Goal: Complete application form

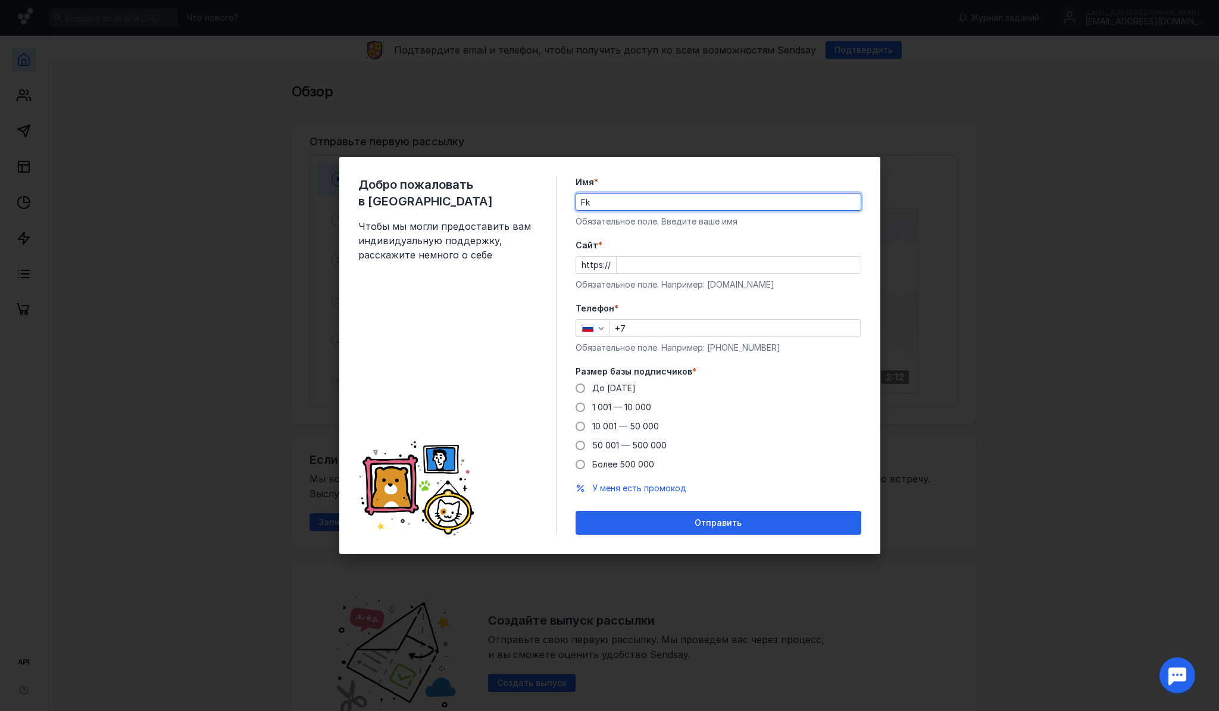
type input "F"
type input "[PERSON_NAME]"
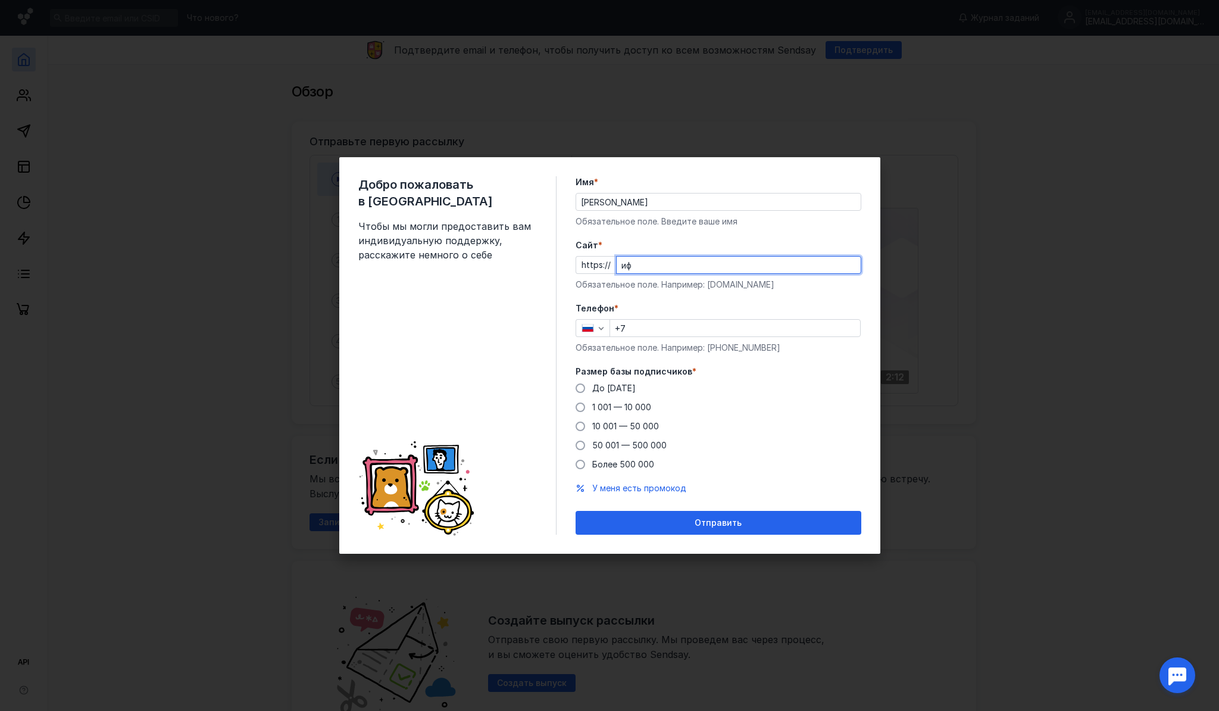
type input "и"
type input "[URL][DOMAIN_NAME]"
click at [663, 328] on input "+7" at bounding box center [735, 328] width 250 height 17
type input "[PHONE_NUMBER]"
click at [581, 427] on span at bounding box center [581, 426] width 10 height 10
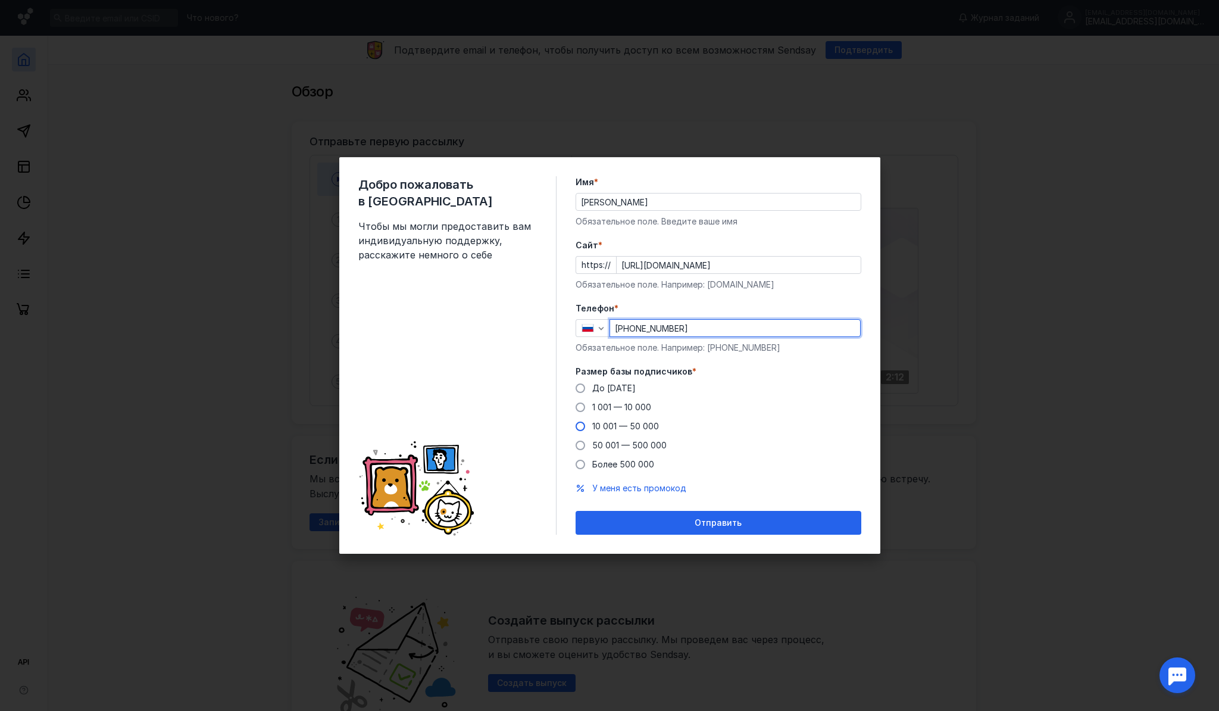
click at [0, 0] on input "10 001 — 50 000" at bounding box center [0, 0] width 0 height 0
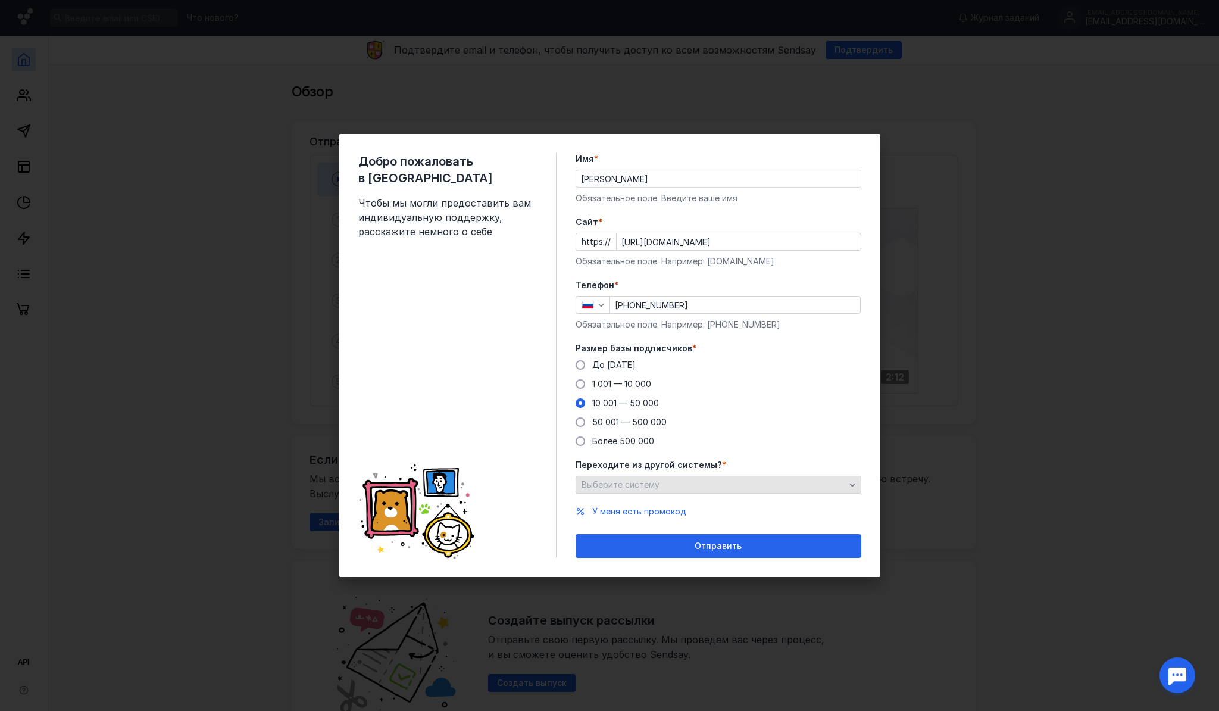
click at [655, 487] on span "Выберите систему" at bounding box center [621, 484] width 78 height 10
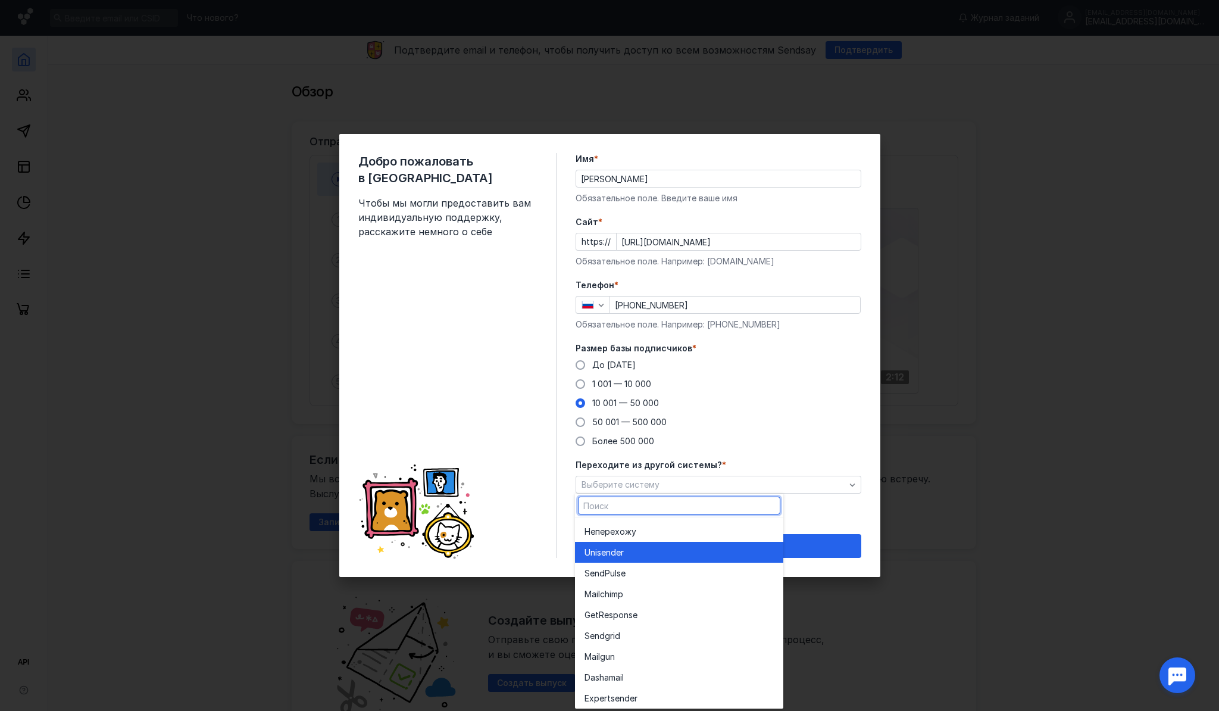
click at [644, 555] on div "Unisende r" at bounding box center [679, 552] width 189 height 12
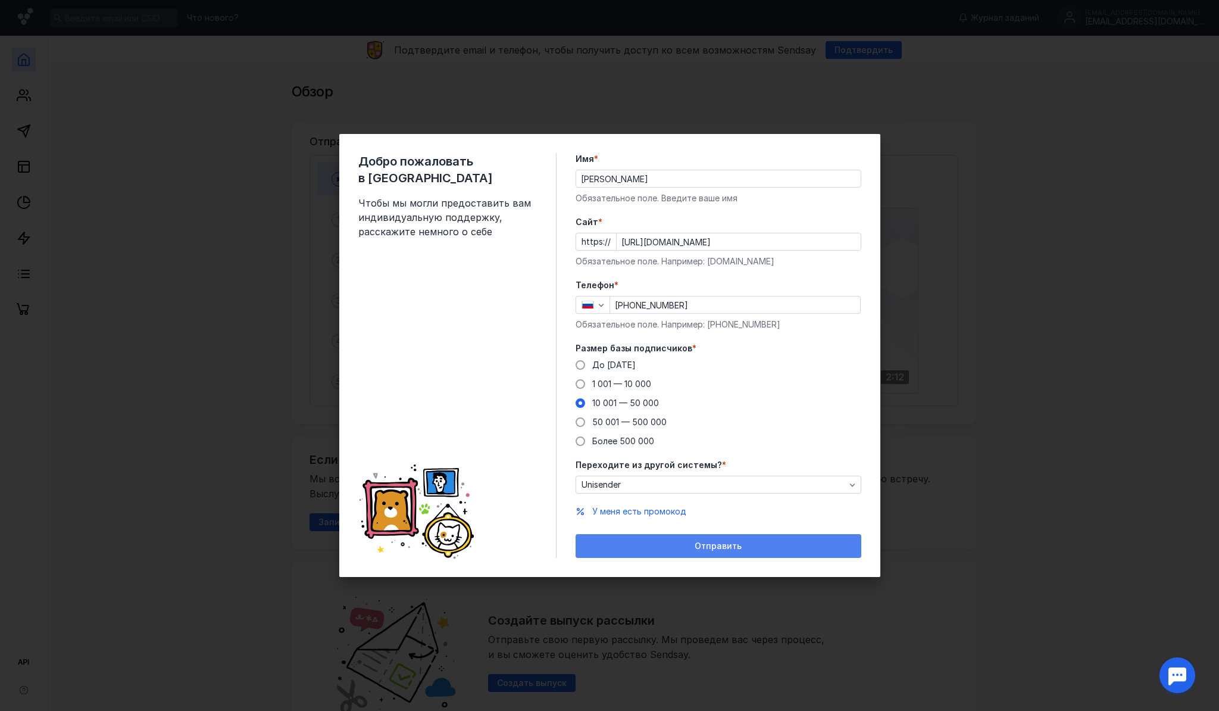
click at [646, 542] on div "Отправить" at bounding box center [719, 546] width 274 height 10
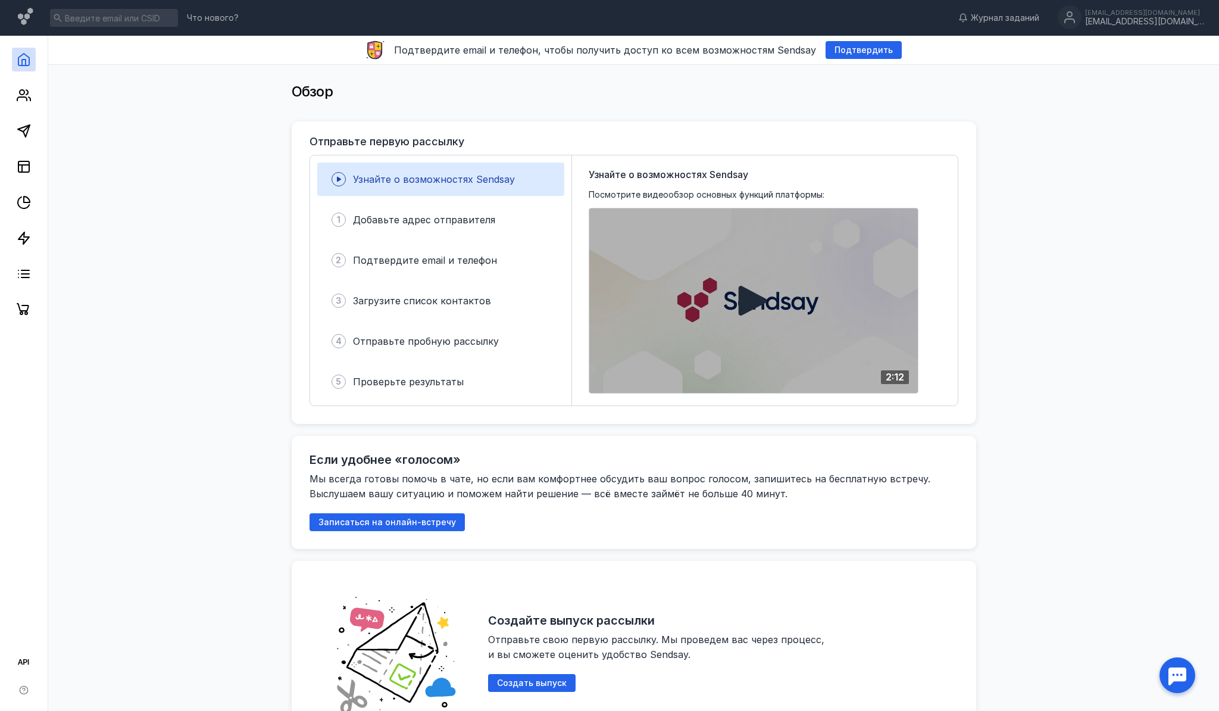
click at [756, 301] on icon at bounding box center [753, 301] width 29 height 30
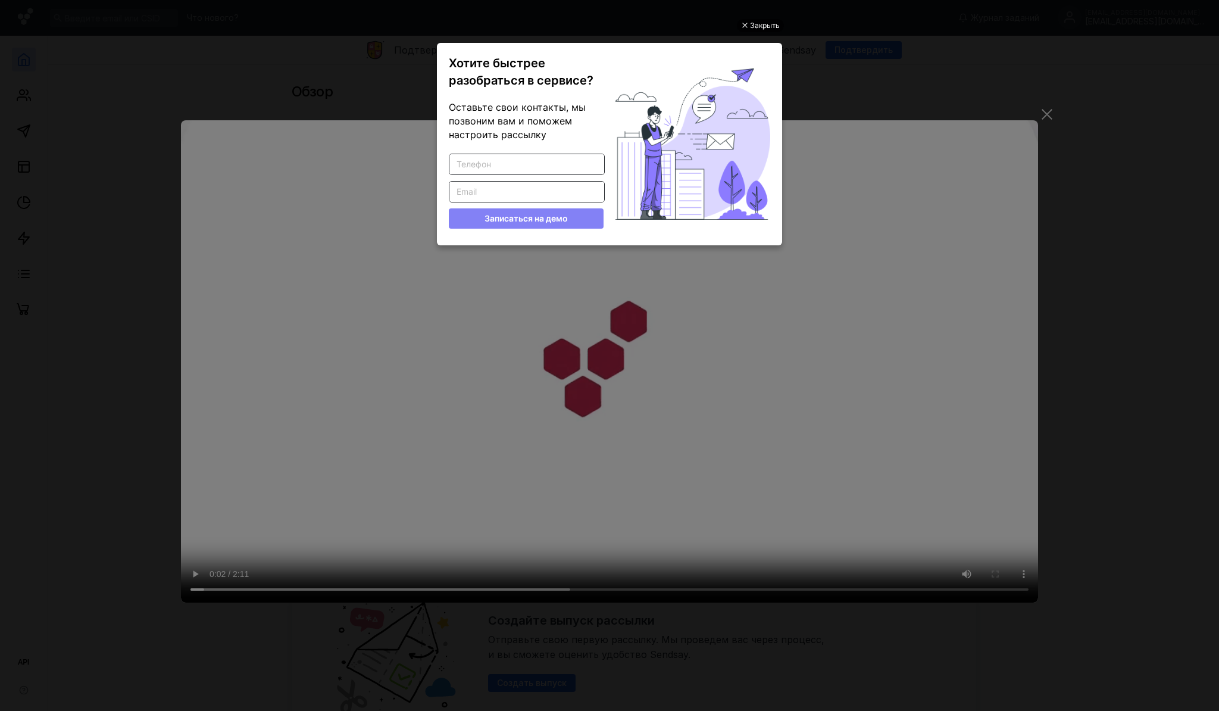
click at [763, 25] on div "Закрыть" at bounding box center [765, 25] width 30 height 13
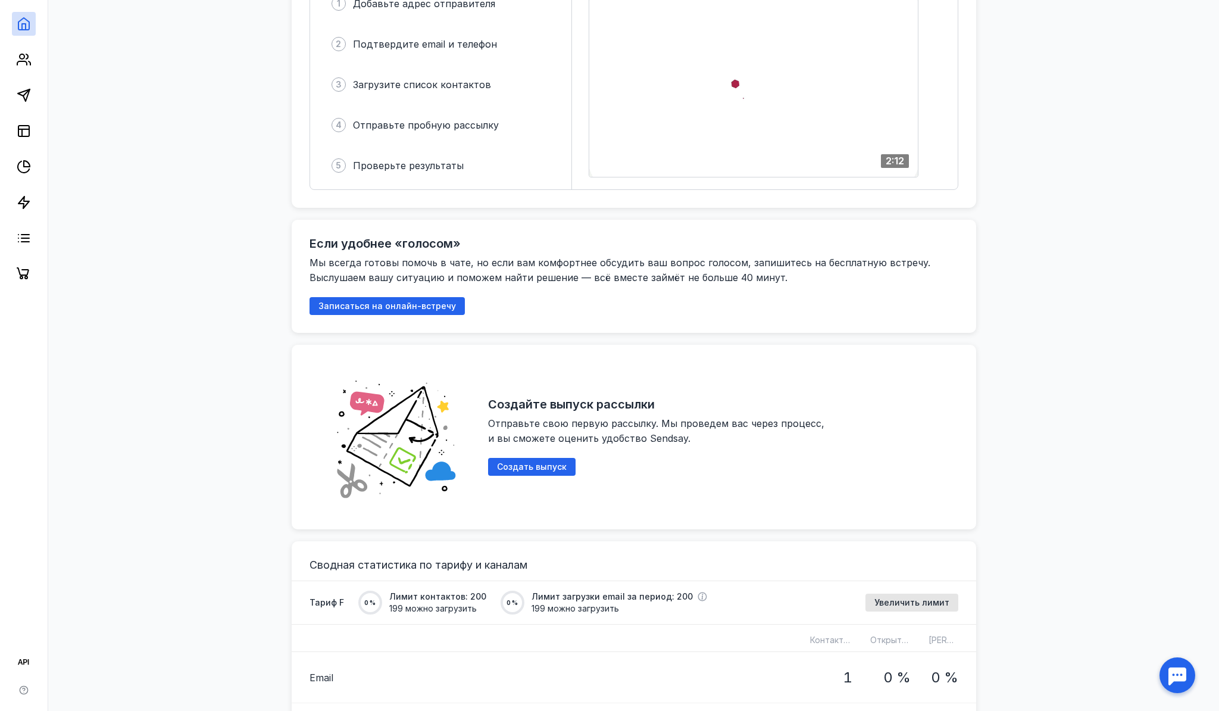
scroll to position [255, 0]
